Goal: Information Seeking & Learning: Understand process/instructions

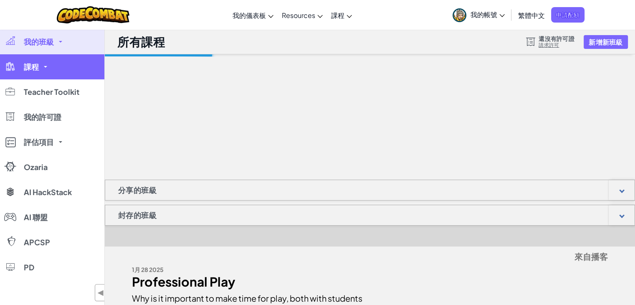
click at [52, 68] on link "課程" at bounding box center [52, 66] width 104 height 25
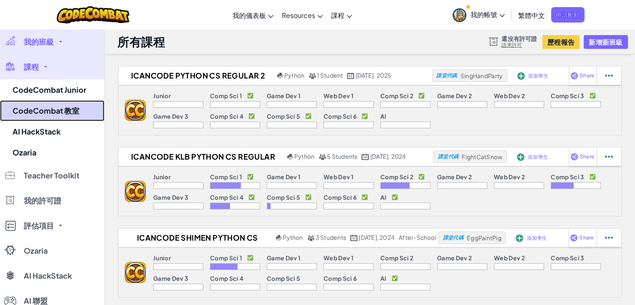
click at [47, 106] on link "CodeCombat 教室" at bounding box center [52, 110] width 104 height 21
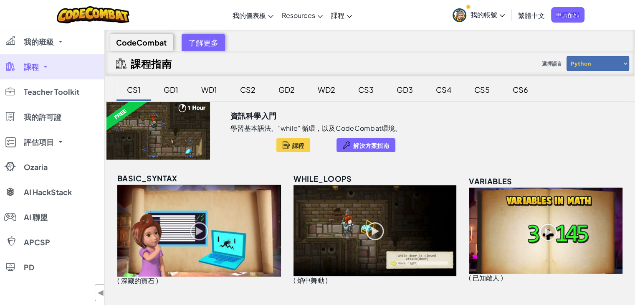
click at [480, 89] on div "CS5" at bounding box center [482, 90] width 32 height 20
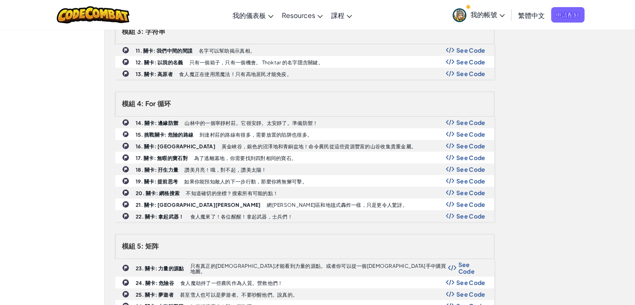
scroll to position [361, 0]
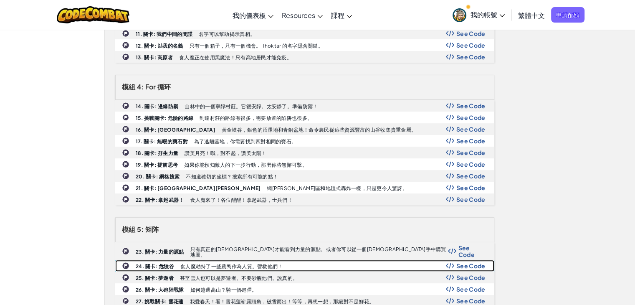
click at [462, 262] on span "See Code" at bounding box center [470, 265] width 29 height 7
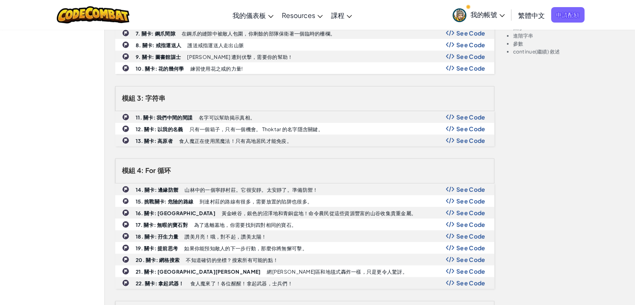
scroll to position [270, 0]
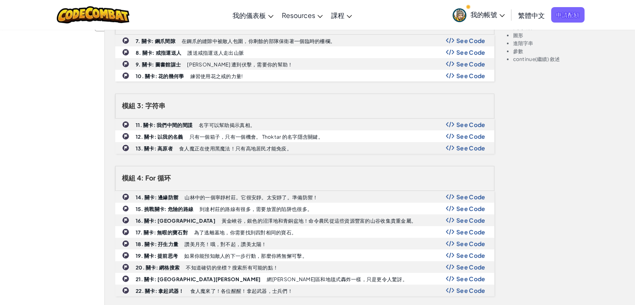
click at [534, 19] on link "繁體中文" at bounding box center [531, 15] width 35 height 23
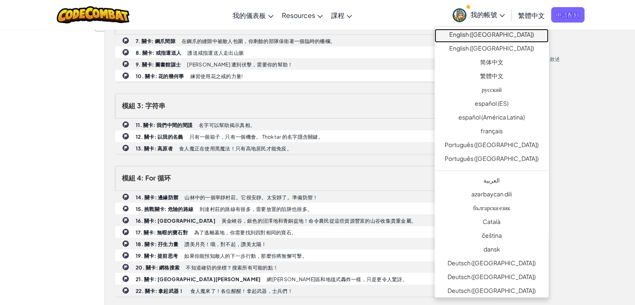
click at [508, 37] on link "English ([GEOGRAPHIC_DATA])" at bounding box center [492, 36] width 114 height 14
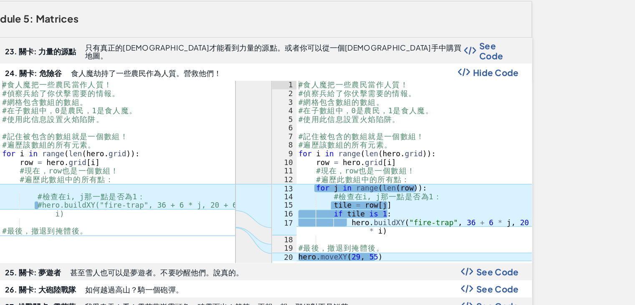
scroll to position [531, 0]
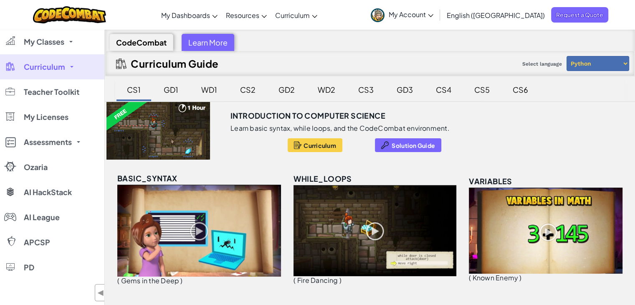
scroll to position [28, 0]
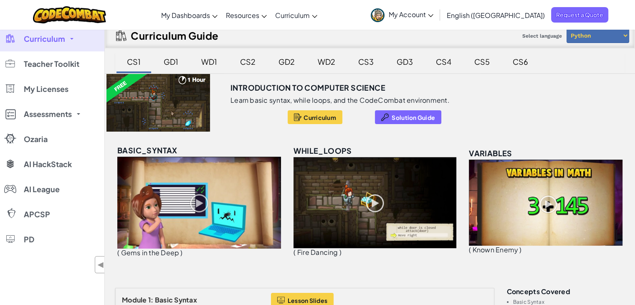
click at [480, 62] on div "CS5" at bounding box center [482, 62] width 32 height 20
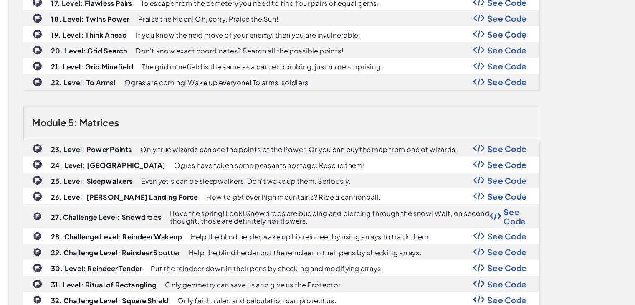
scroll to position [467, 0]
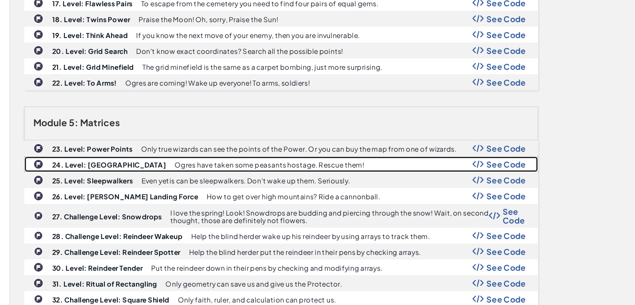
click at [461, 159] on div "24. Level: Danger Valley Ogres have taken some peasants hostage. Rescue them! S…" at bounding box center [305, 164] width 378 height 11
click at [476, 162] on span "See Code" at bounding box center [470, 165] width 29 height 7
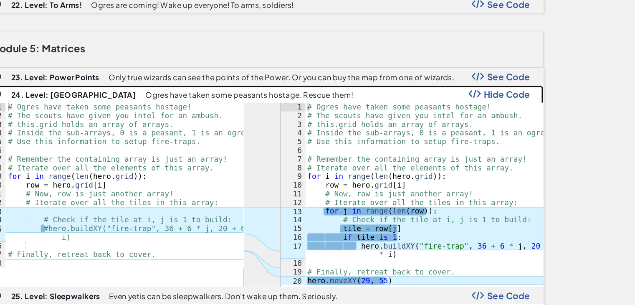
scroll to position [538, 0]
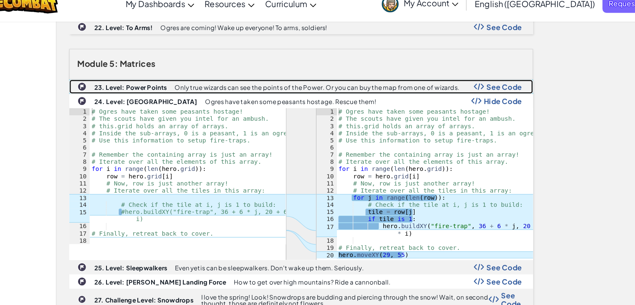
click at [454, 80] on div "See Code" at bounding box center [466, 82] width 40 height 7
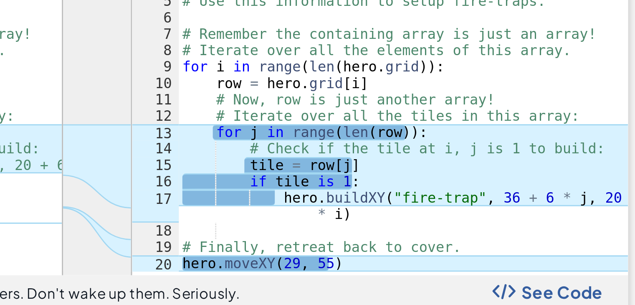
scroll to position [750, 0]
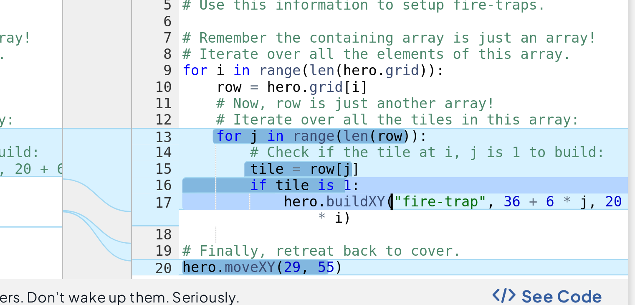
click at [409, 189] on div "# Ogres have taken some peasants hostage! # The scouts have given you intel for…" at bounding box center [414, 166] width 161 height 134
click at [409, 189] on div "# Ogres have taken some peasants hostage! # The scouts have given you intel for…" at bounding box center [414, 160] width 161 height 123
type textarea "hero.buildXY("fire-trap", 36 + 6 * j, 20 + 6 * i)"
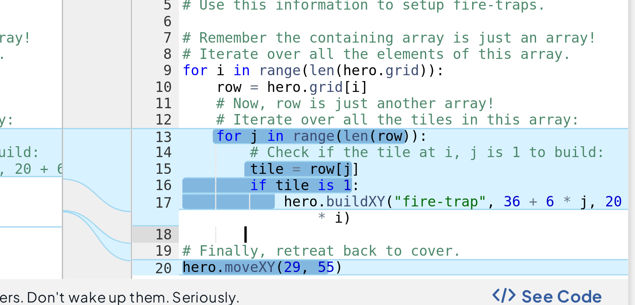
click at [406, 200] on div "# Ogres have taken some peasants hostage! # The scouts have given you intel for…" at bounding box center [414, 166] width 161 height 134
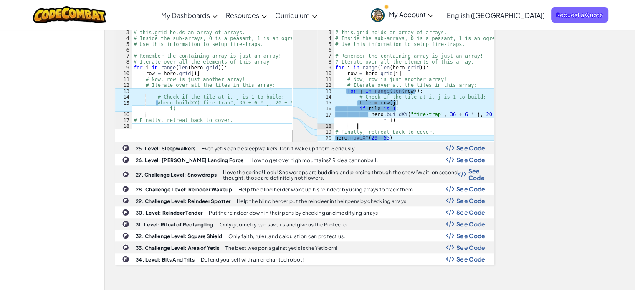
scroll to position [832, 0]
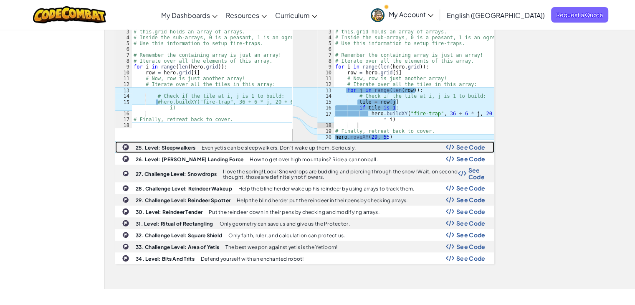
click at [474, 144] on span "See Code" at bounding box center [470, 147] width 29 height 7
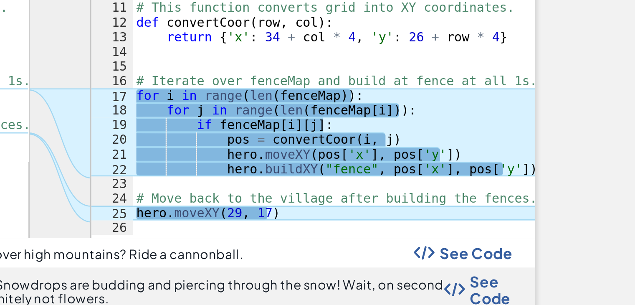
scroll to position [951, 0]
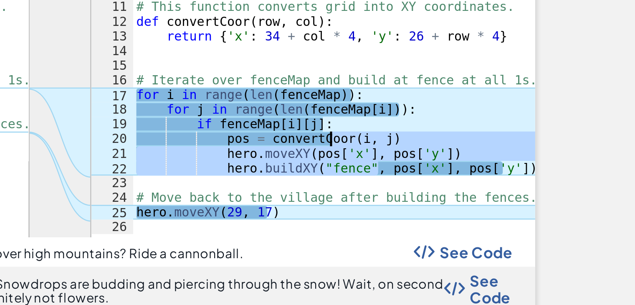
drag, startPoint x: 375, startPoint y: 157, endPoint x: 413, endPoint y: 141, distance: 41.3
click at [413, 141] on div "# Our sleepwalking peasants are returning. # But sleeping yetis are also coming…" at bounding box center [414, 116] width 161 height 164
click at [413, 141] on div "# Our sleepwalking peasants are returning. # But sleeping yetis are also coming…" at bounding box center [414, 110] width 161 height 152
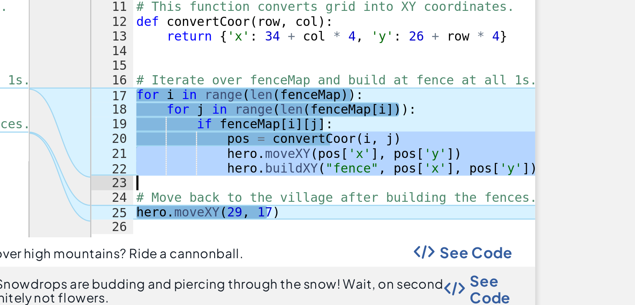
drag, startPoint x: 413, startPoint y: 141, endPoint x: 430, endPoint y: 162, distance: 26.7
click at [430, 162] on div "# Our sleepwalking peasants are returning. # But sleeping yetis are also coming…" at bounding box center [414, 116] width 161 height 164
type textarea "hero.buildXY("fence", pos['x'], pos['y'])"
click at [430, 162] on div "# Our sleepwalking peasants are returning. # But sleeping yetis are also coming…" at bounding box center [414, 110] width 161 height 152
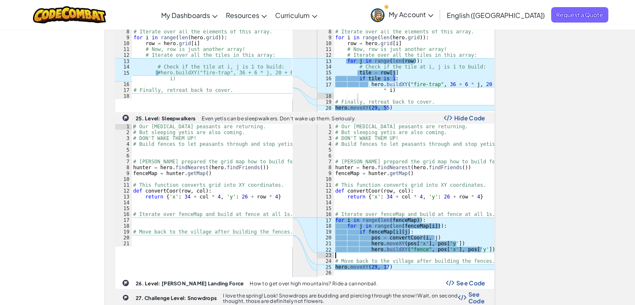
scroll to position [863, 0]
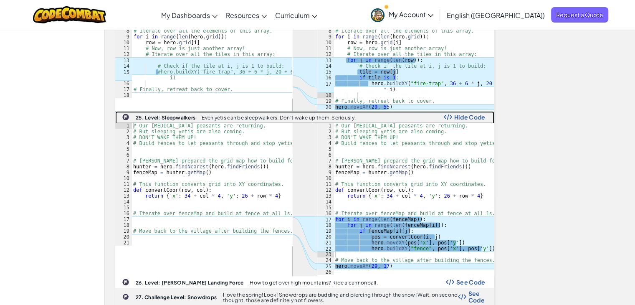
click at [172, 114] on b "25. Level: Sleepwalkers" at bounding box center [166, 117] width 60 height 6
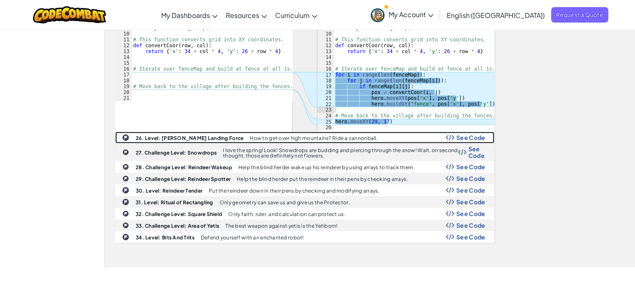
click at [463, 134] on span "See Code" at bounding box center [470, 137] width 29 height 7
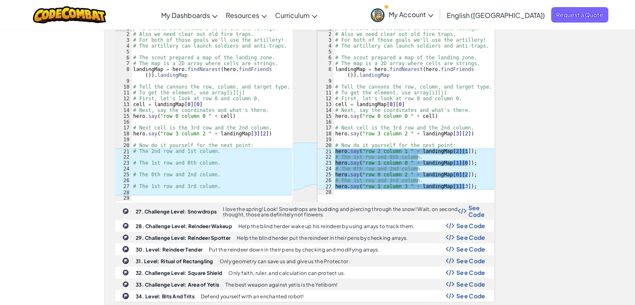
scroll to position [1125, 0]
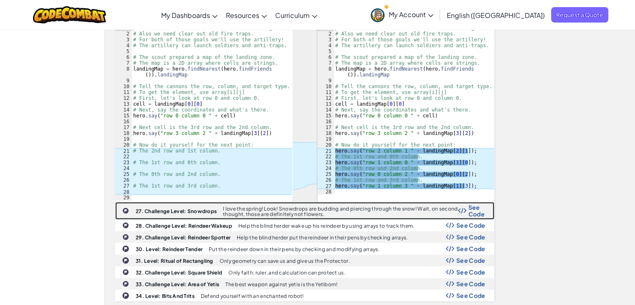
click at [469, 208] on span "See Code" at bounding box center [476, 210] width 17 height 13
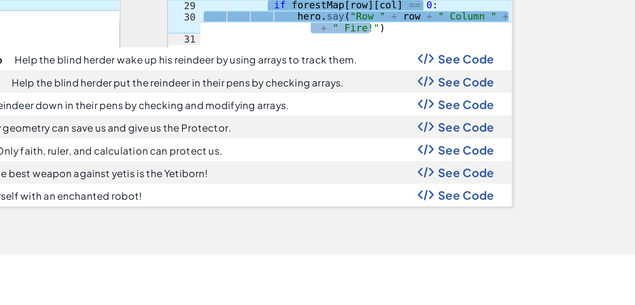
scroll to position [1395, 0]
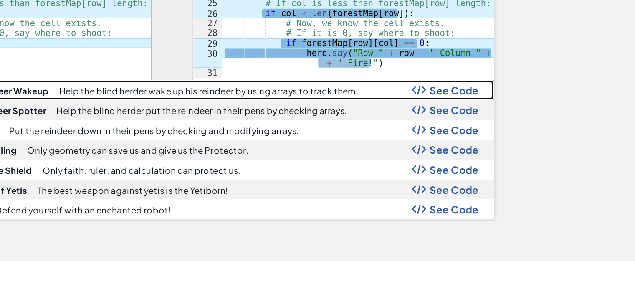
click at [468, 175] on span "See Code" at bounding box center [470, 178] width 29 height 7
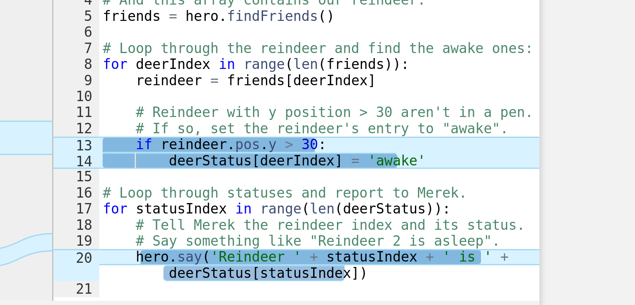
scroll to position [1490, 0]
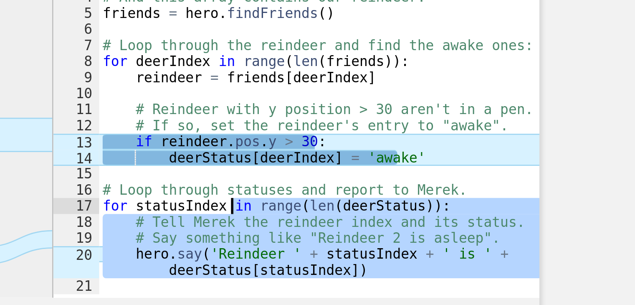
drag, startPoint x: 387, startPoint y: 213, endPoint x: 382, endPoint y: 188, distance: 25.5
click at [382, 188] on div "# This array contains the status for each reindeer. deerStatus = [ 'asleep' , '…" at bounding box center [414, 162] width 161 height 146
click at [382, 188] on div "# This array contains the status for each reindeer. deerStatus = [ 'asleep' , '…" at bounding box center [414, 156] width 161 height 134
type textarea "for statusIndex in range(len(deerStatus)):"
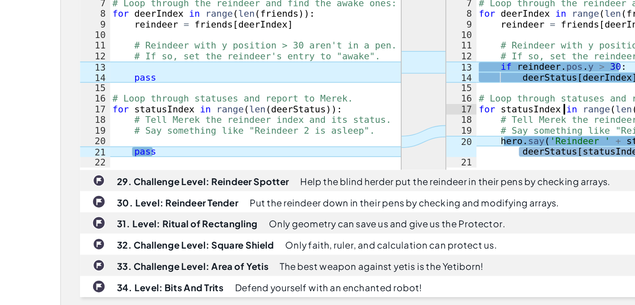
scroll to position [1560, 0]
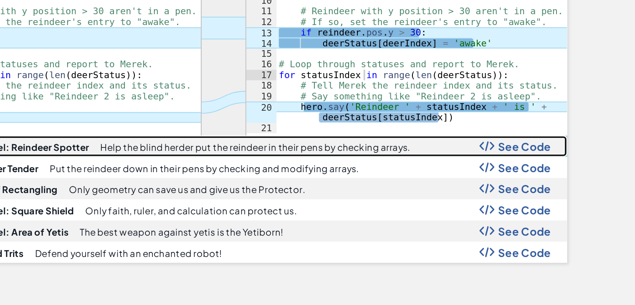
click at [450, 158] on img at bounding box center [450, 161] width 8 height 6
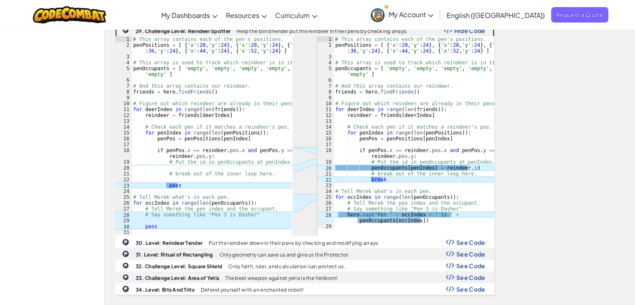
scroll to position [1563, 0]
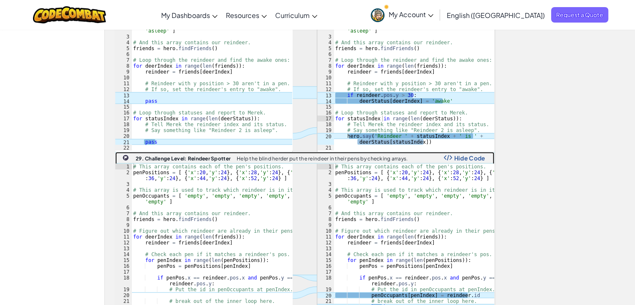
click at [174, 155] on b "29. Challenge Level: Reindeer Spotter" at bounding box center [183, 158] width 95 height 6
